Goal: Check status

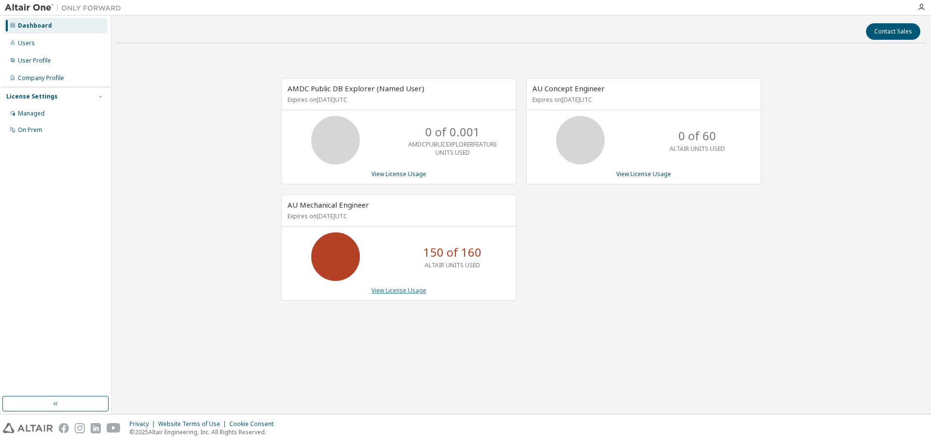
click at [402, 290] on link "View License Usage" at bounding box center [399, 290] width 55 height 8
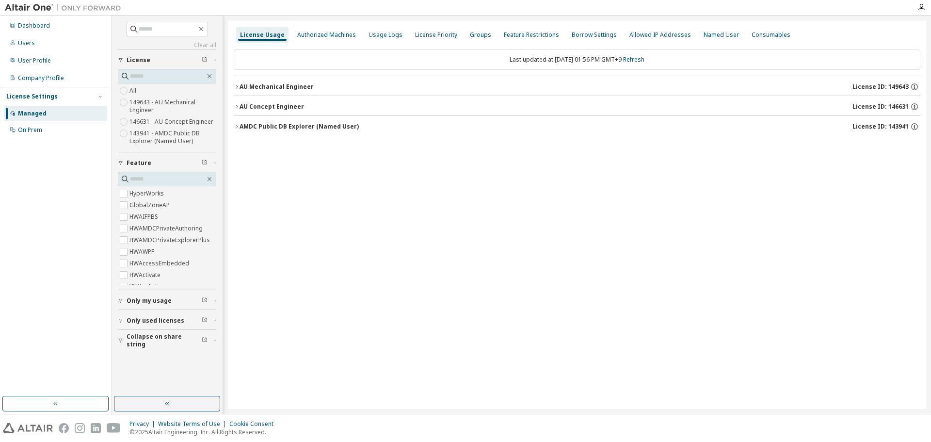
click at [125, 301] on div "button" at bounding box center [122, 301] width 9 height 6
click at [133, 315] on label "Yes" at bounding box center [136, 315] width 12 height 12
click at [237, 87] on icon "button" at bounding box center [237, 87] width 6 height 6
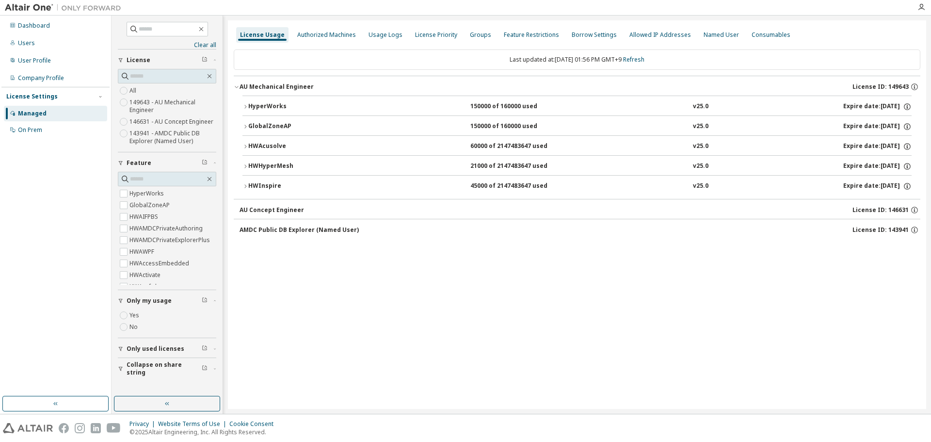
click at [245, 108] on icon "button" at bounding box center [245, 106] width 2 height 3
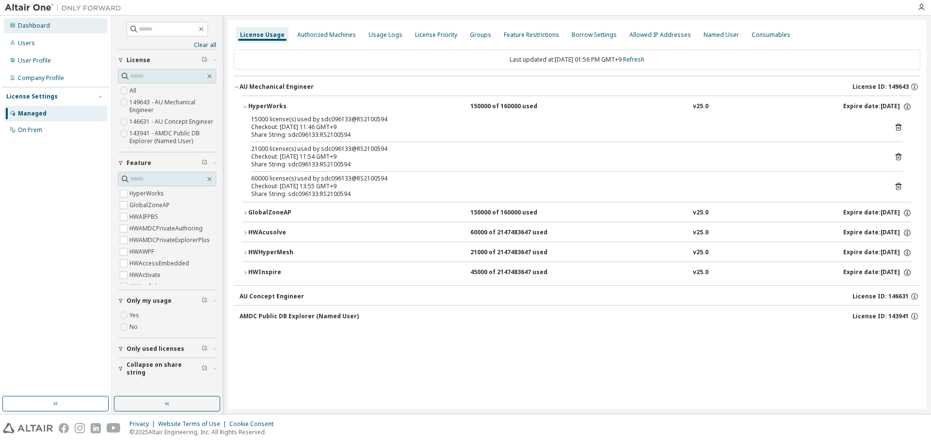
click at [55, 27] on div "Dashboard" at bounding box center [55, 26] width 103 height 16
